Goal: Navigation & Orientation: Find specific page/section

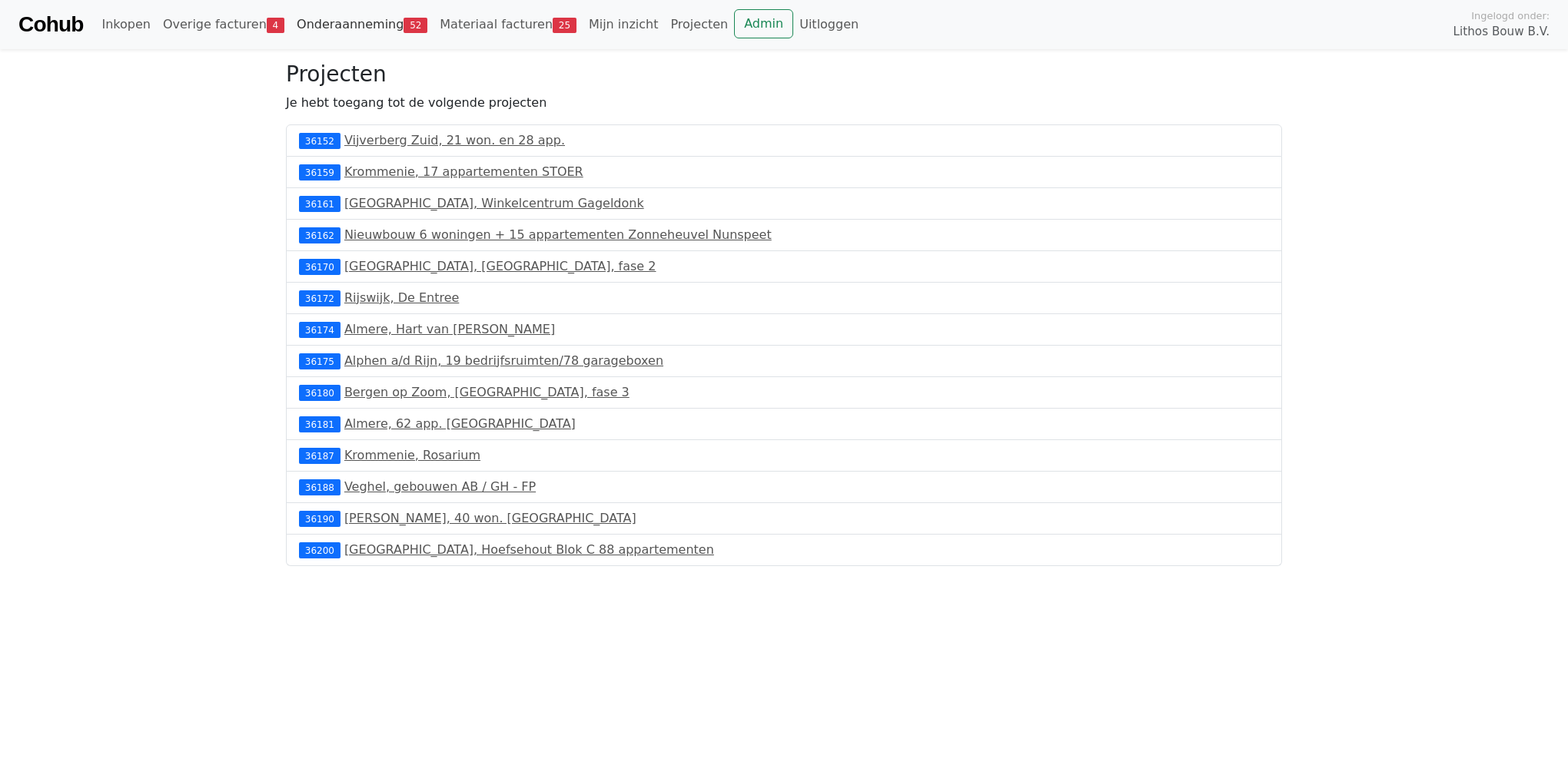
click at [321, 29] on link "Onderaanneming 52" at bounding box center [362, 25] width 143 height 30
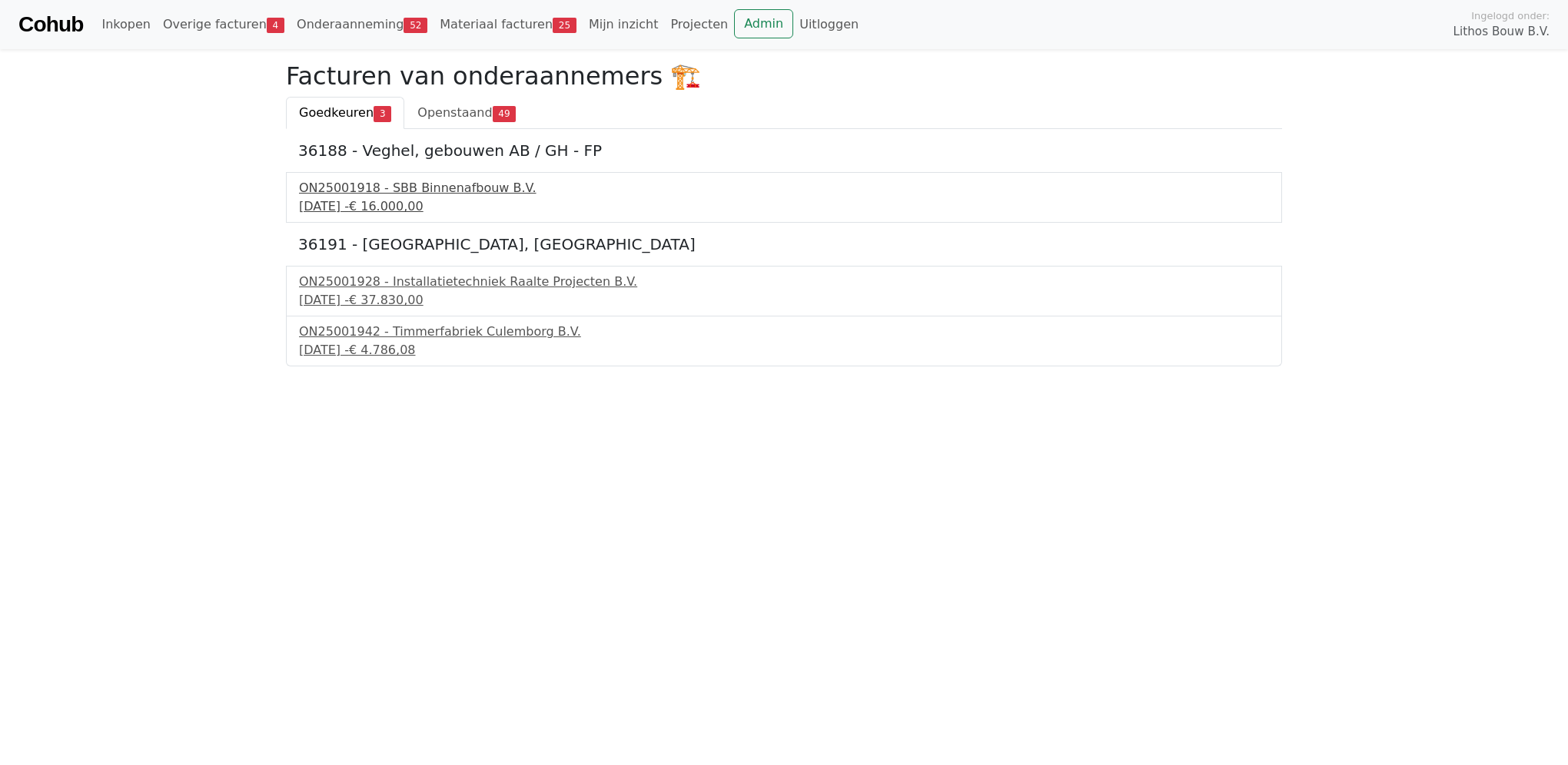
click at [403, 200] on div "18 september 2025 - € 16.000,00" at bounding box center [784, 206] width 970 height 18
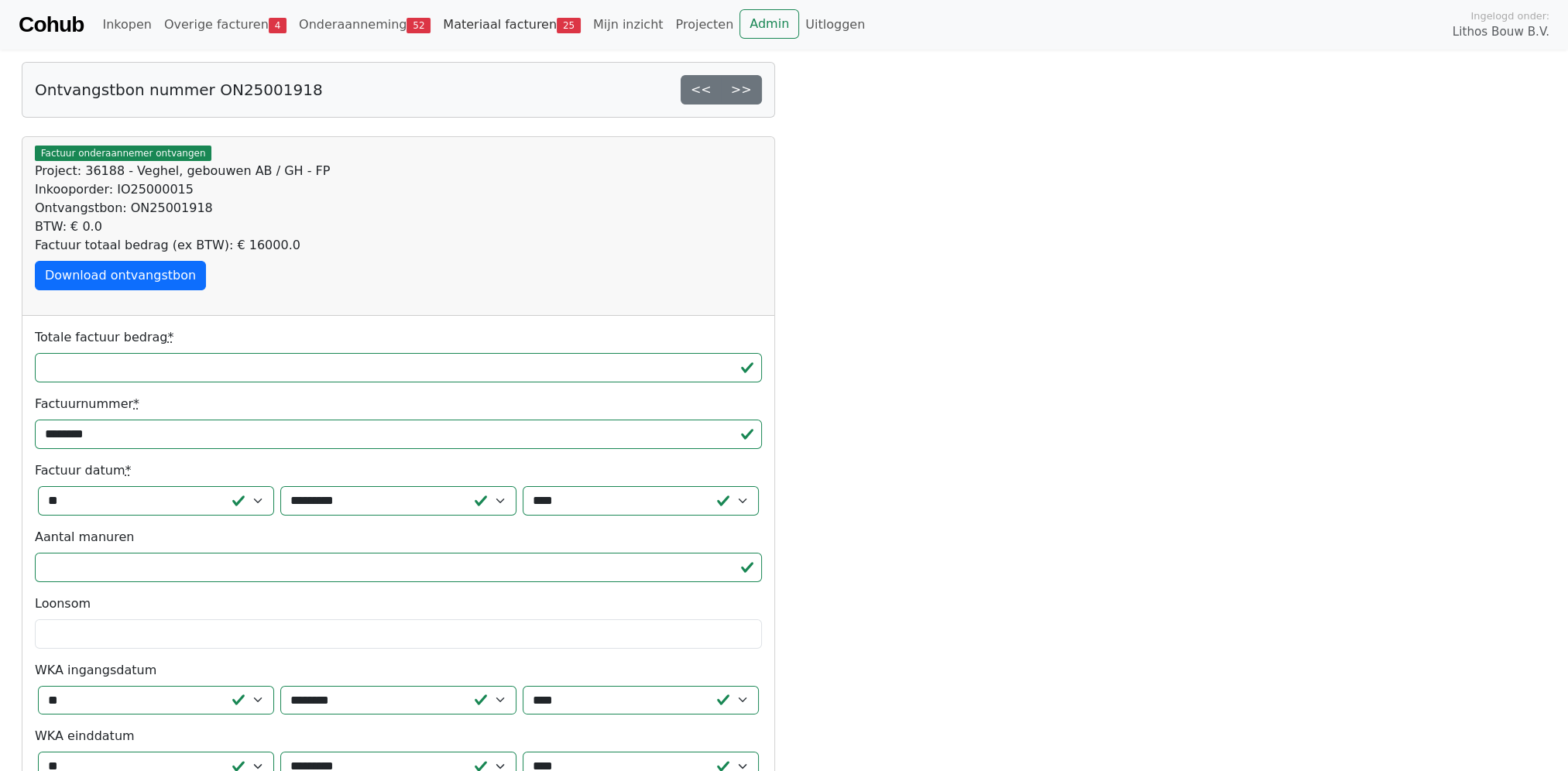
click at [464, 32] on link "Materiaal facturen 25" at bounding box center [512, 25] width 151 height 31
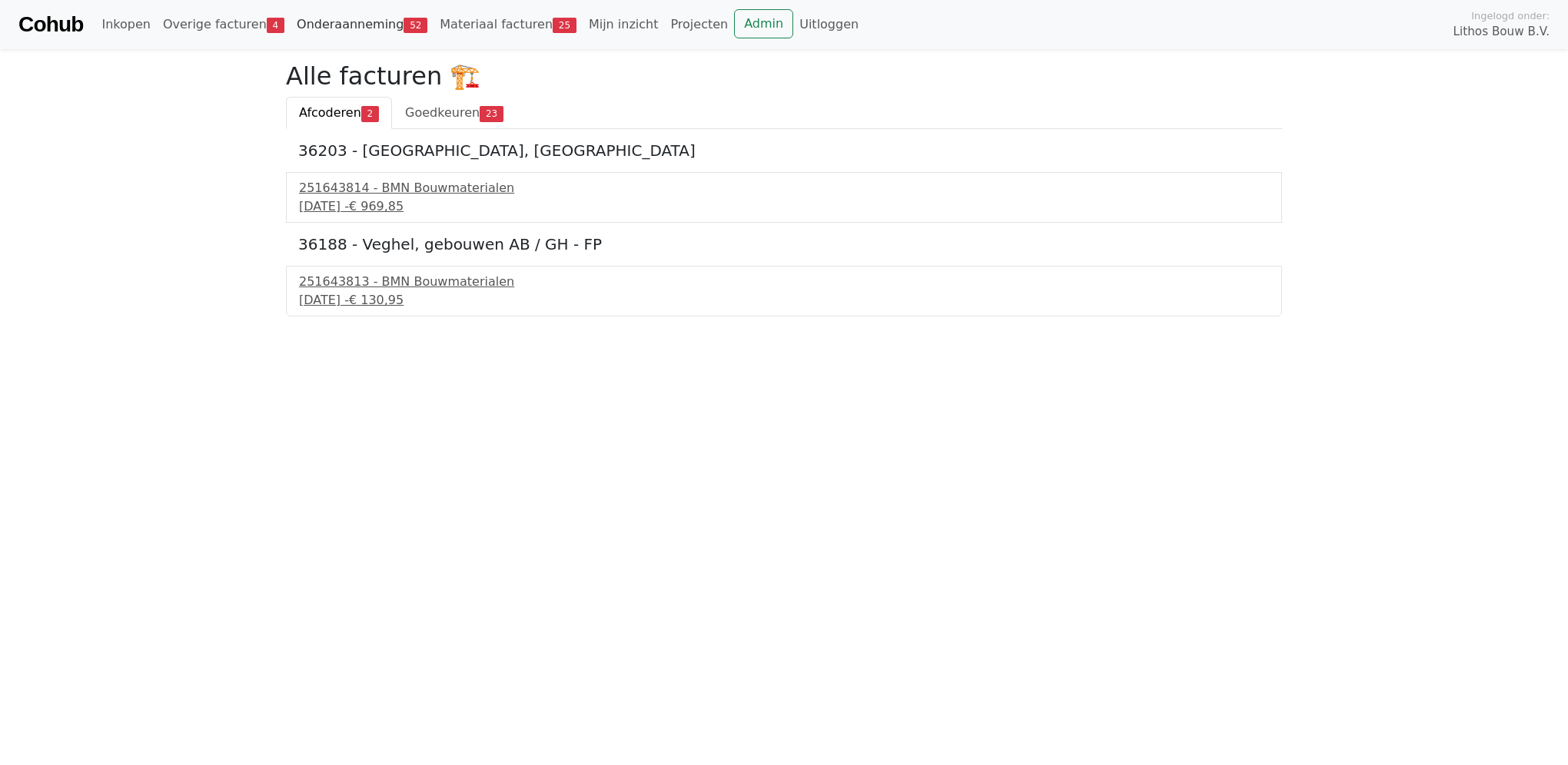
click at [310, 27] on link "Onderaanneming 52" at bounding box center [362, 25] width 143 height 30
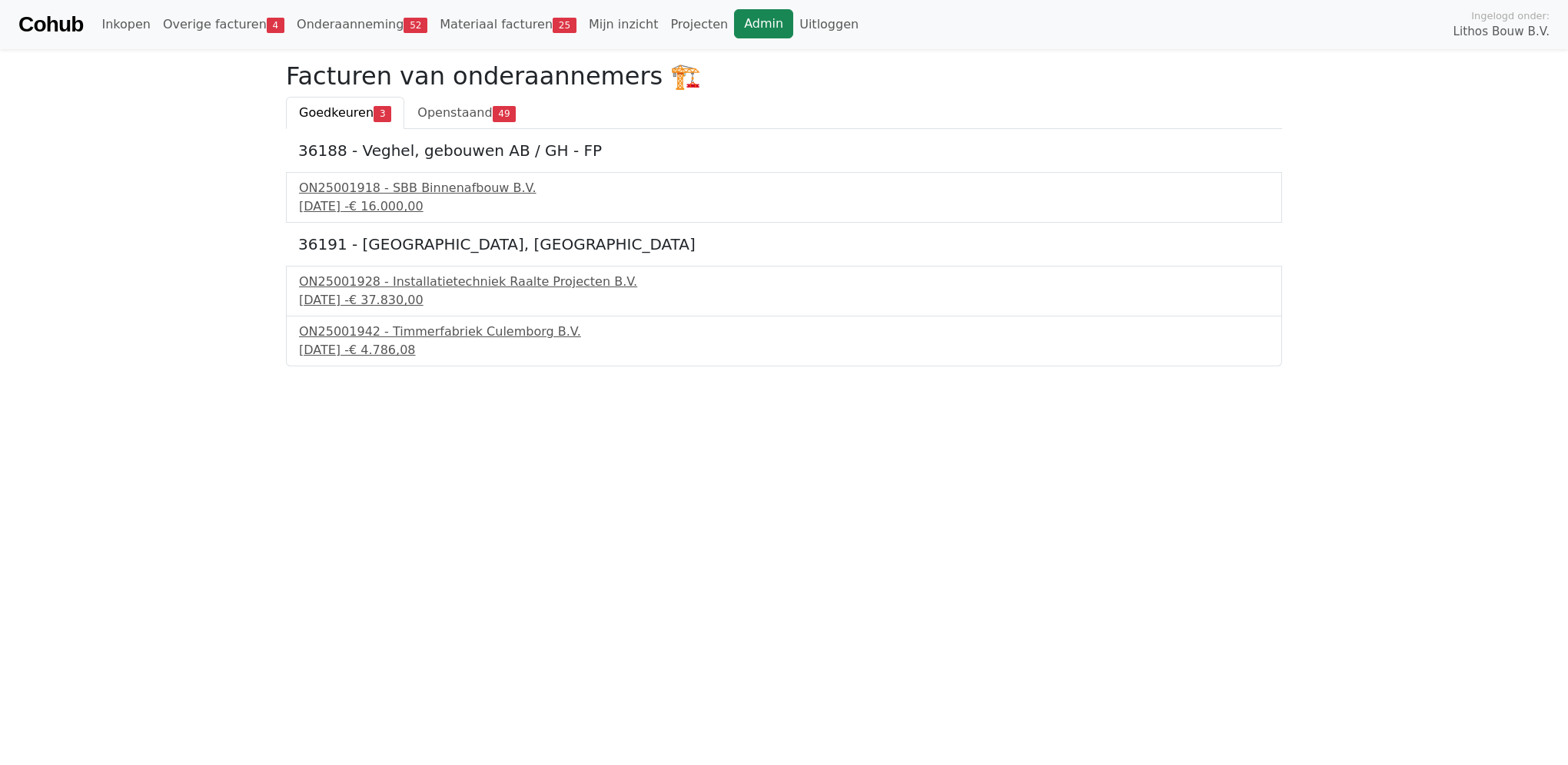
click at [734, 26] on link "Admin" at bounding box center [764, 24] width 59 height 30
